Goal: Task Accomplishment & Management: Manage account settings

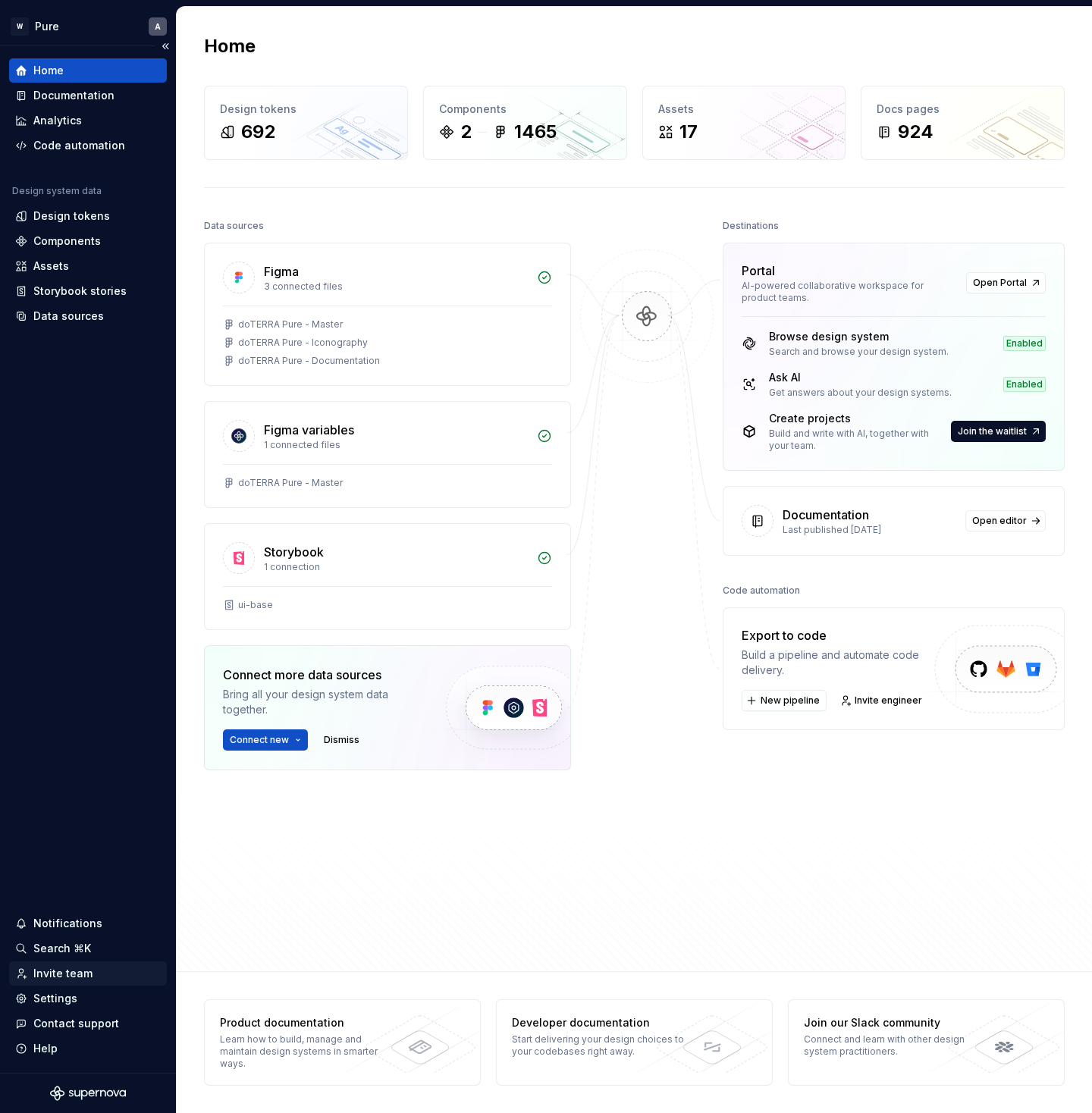
click at [91, 976] on div "Invite team" at bounding box center [88, 973] width 146 height 15
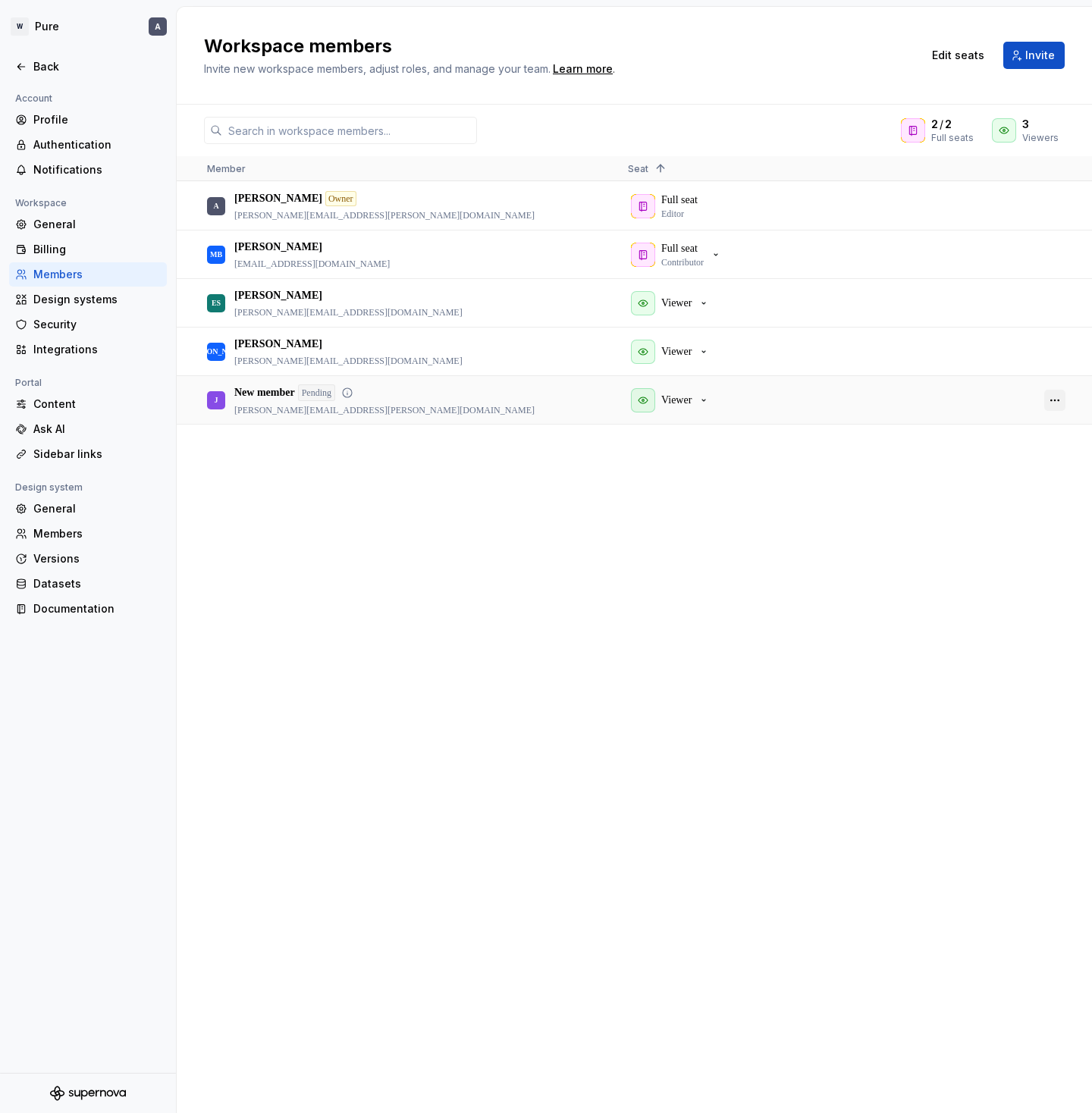
click at [1056, 400] on button "button" at bounding box center [1055, 400] width 21 height 21
click at [972, 484] on span "Remove from workspace" at bounding box center [997, 479] width 125 height 28
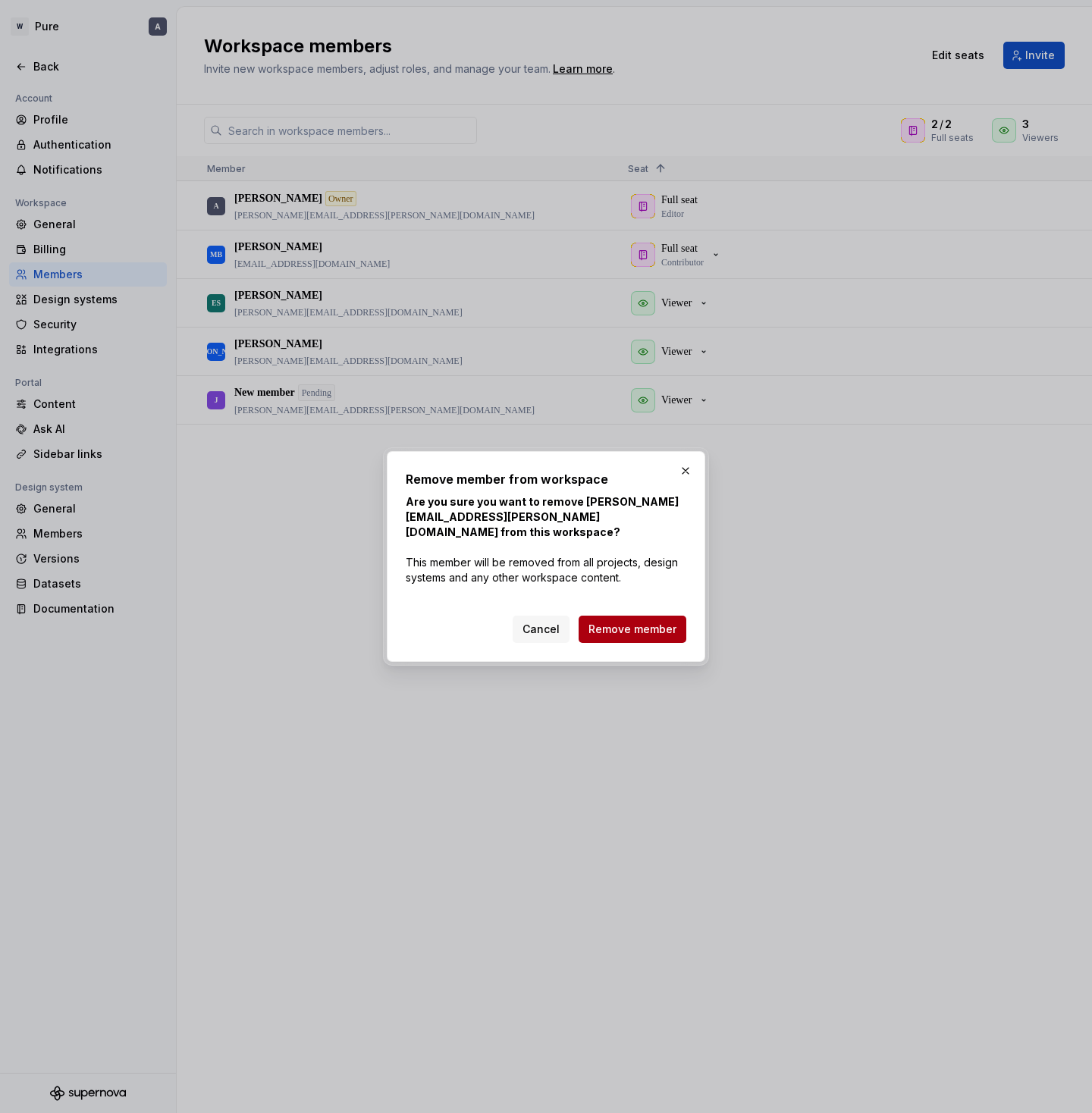
click at [631, 615] on button "Remove member" at bounding box center [632, 629] width 108 height 28
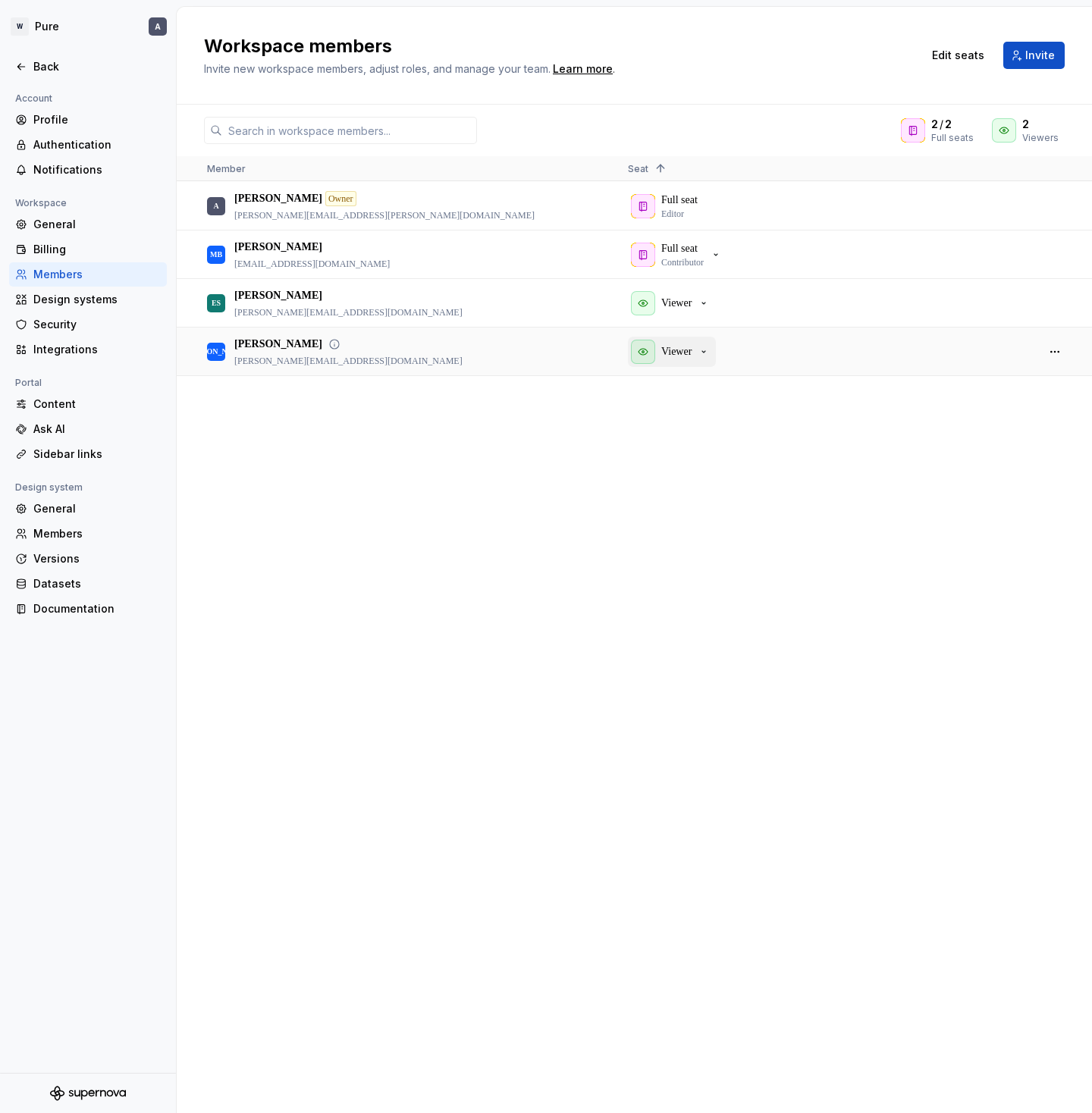
click at [696, 352] on div "Viewer" at bounding box center [670, 351] width 79 height 24
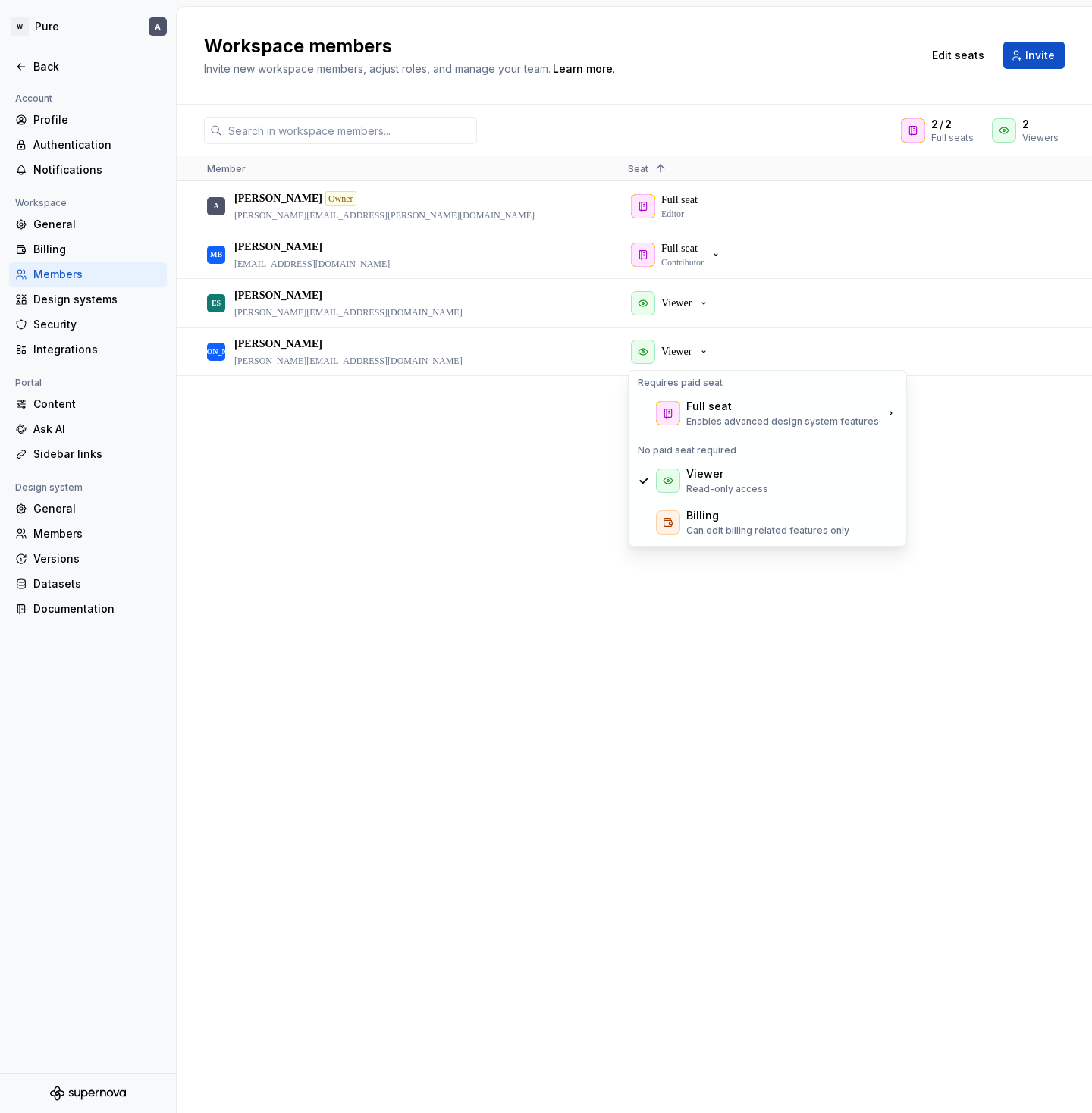
click at [495, 590] on div "A [PERSON_NAME] Owner [PERSON_NAME][EMAIL_ADDRESS][PERSON_NAME][DOMAIN_NAME] Fu…" at bounding box center [634, 647] width 915 height 930
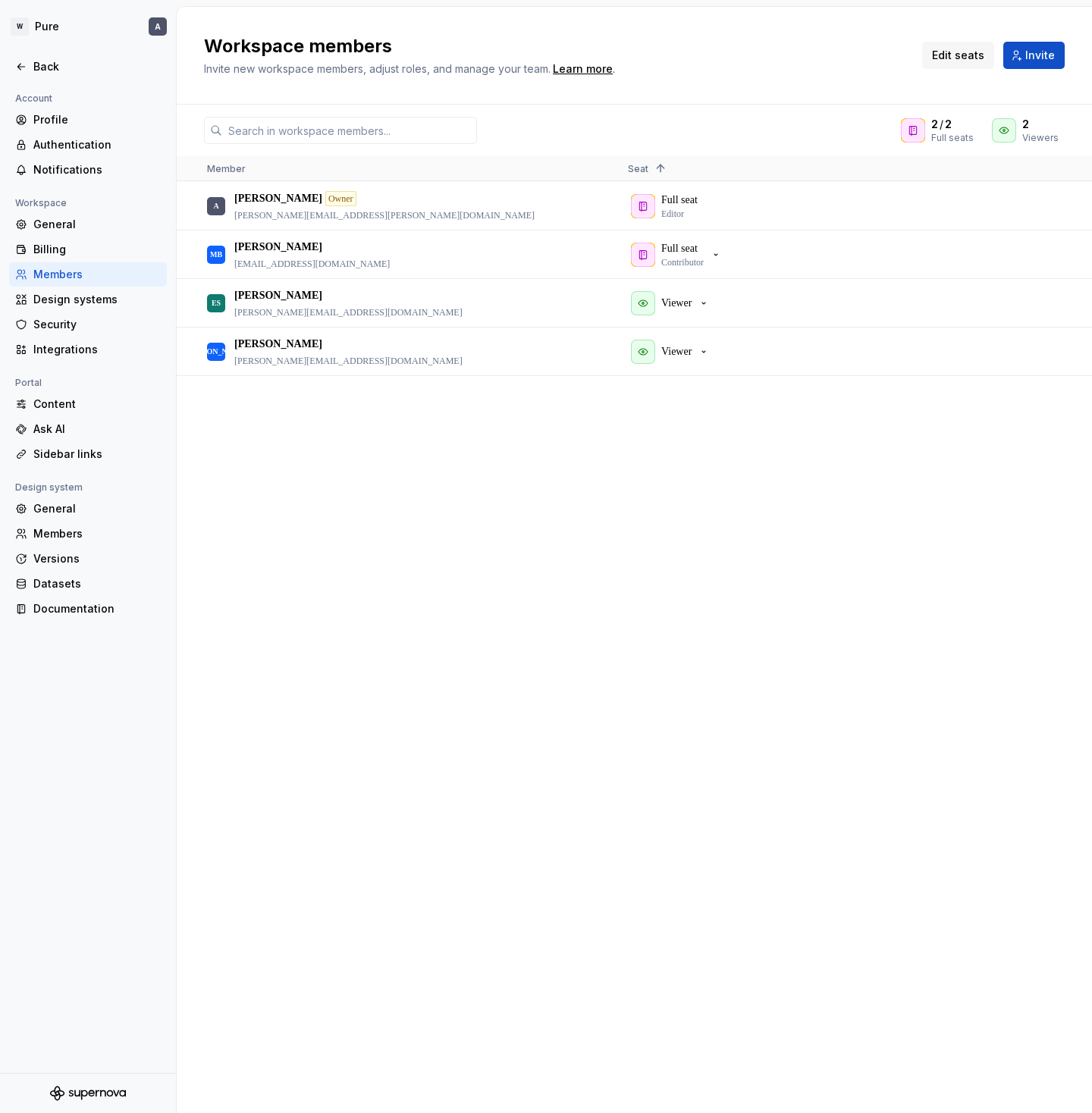
click at [972, 54] on span "Edit seats" at bounding box center [958, 55] width 52 height 15
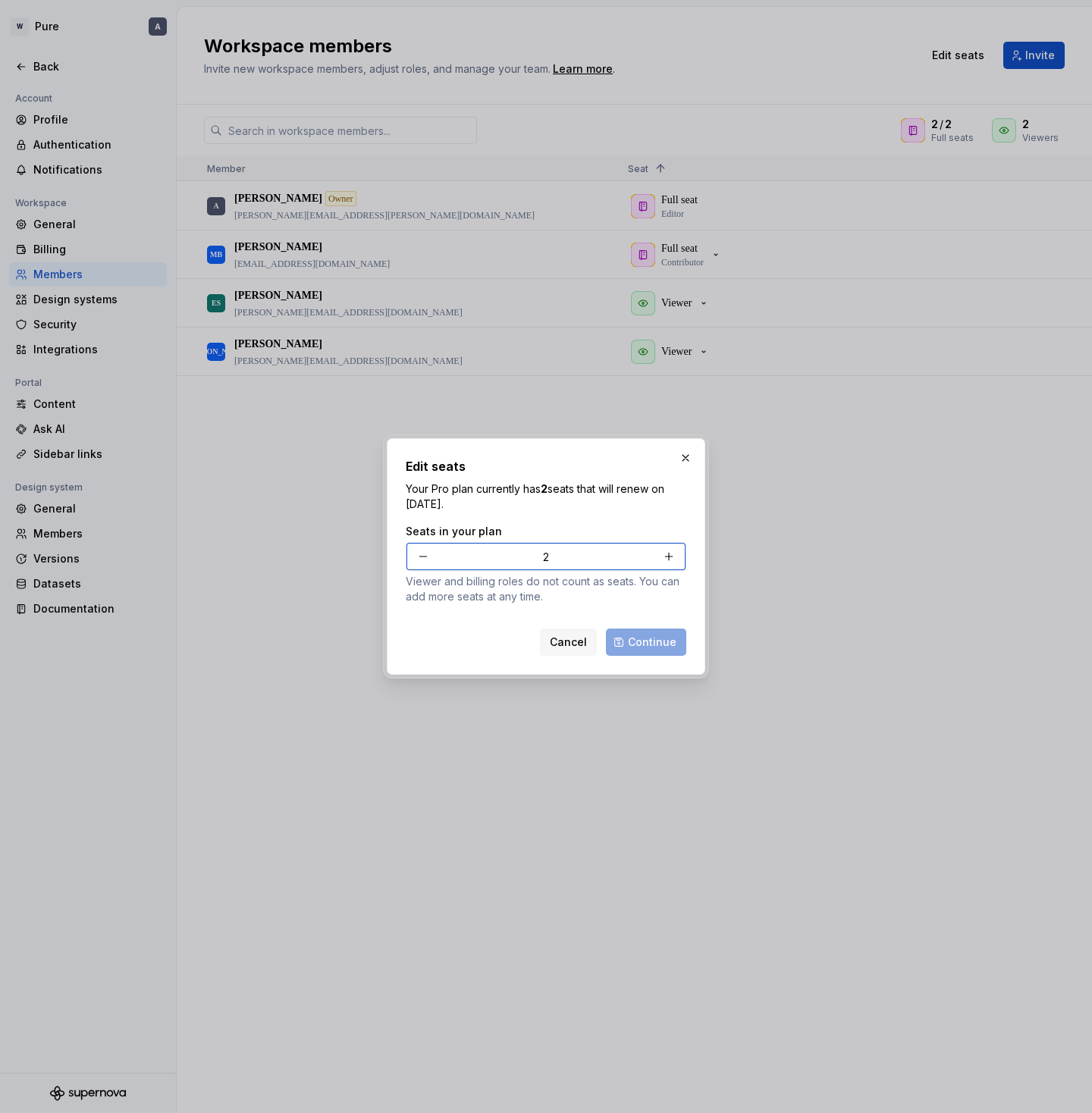
click at [667, 557] on button "button" at bounding box center [669, 556] width 28 height 28
type input "3"
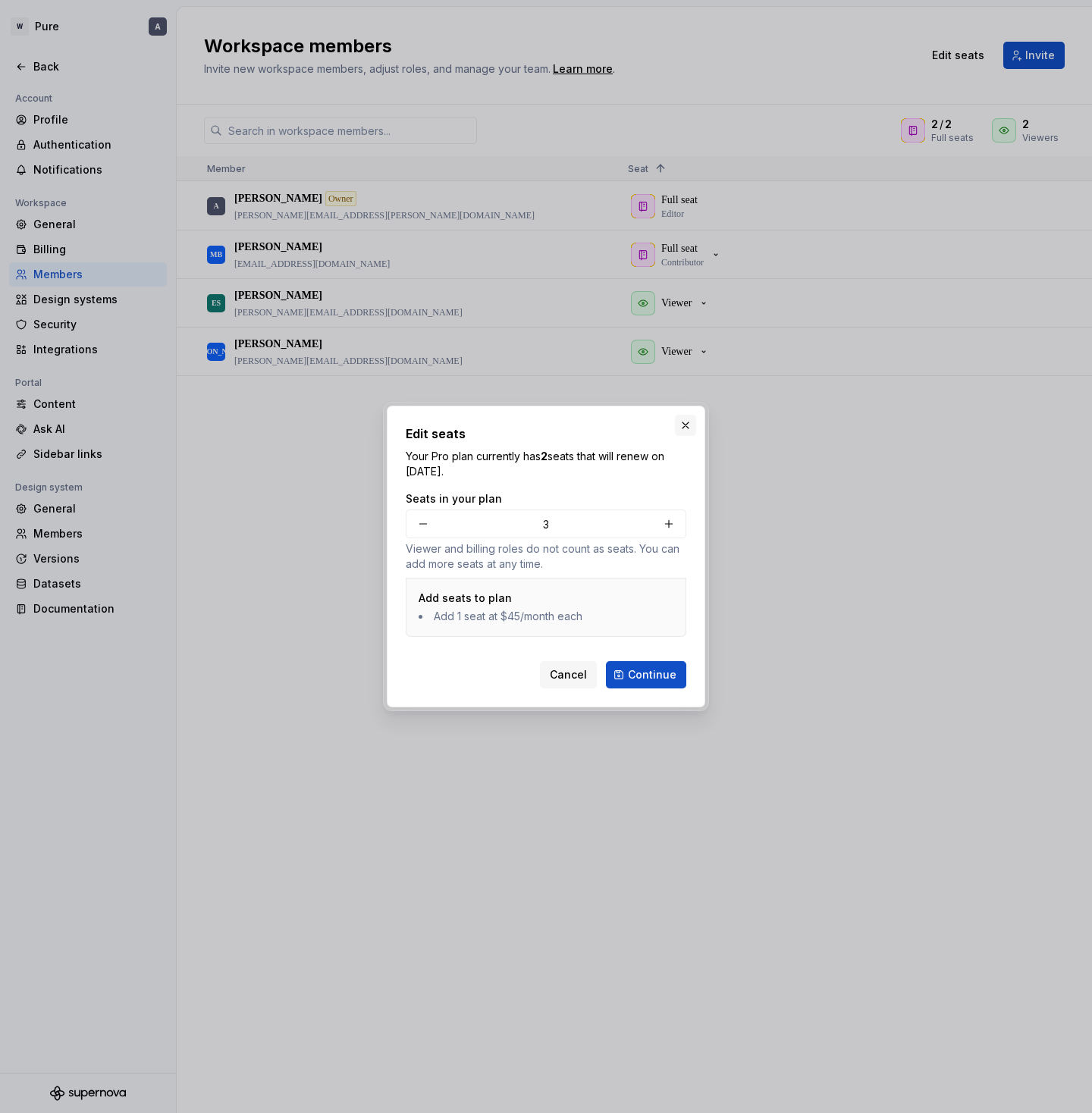
click at [680, 424] on button "button" at bounding box center [686, 425] width 21 height 21
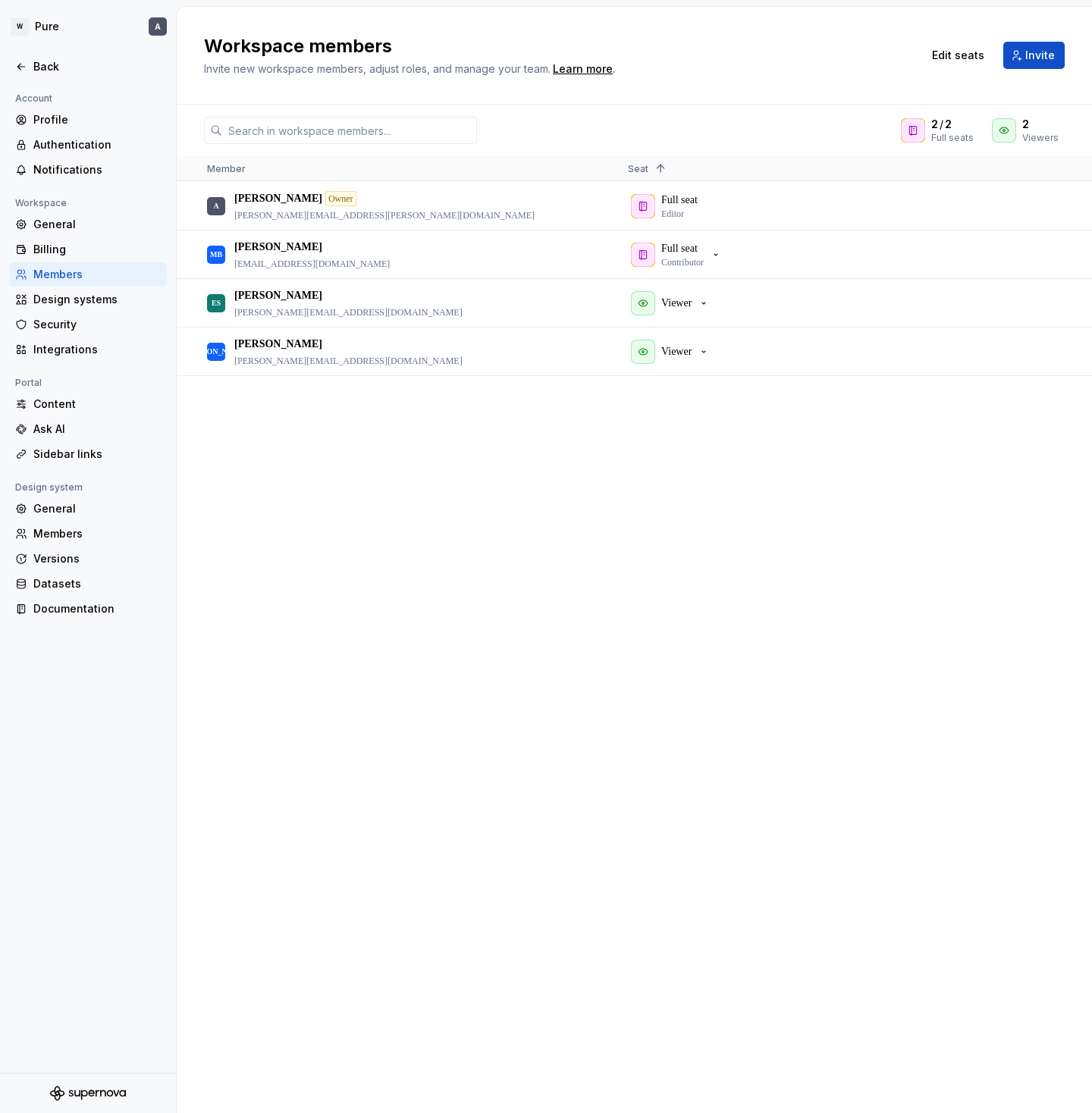
click at [221, 548] on div "A [PERSON_NAME] Owner [PERSON_NAME][EMAIL_ADDRESS][PERSON_NAME][DOMAIN_NAME] Fu…" at bounding box center [634, 647] width 915 height 930
